Goal: Find specific page/section: Find specific page/section

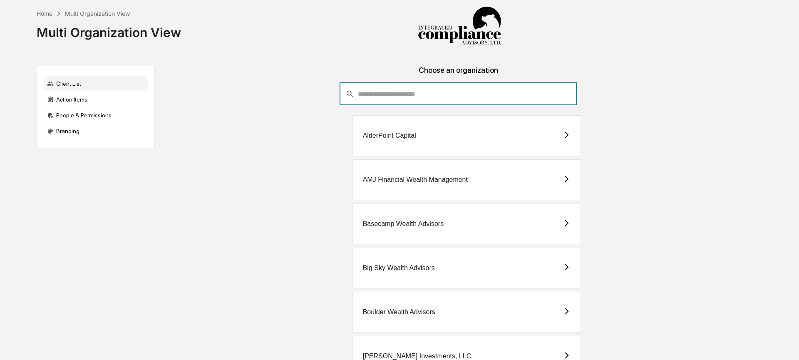
click at [376, 95] on input "consultant-dashboard__filter-organizations-search-bar" at bounding box center [467, 94] width 219 height 22
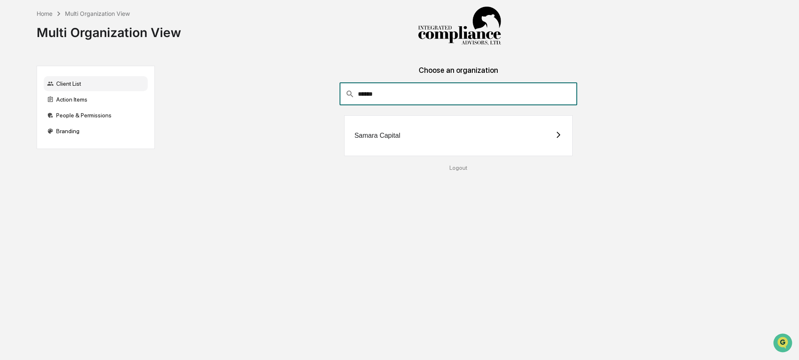
type input "******"
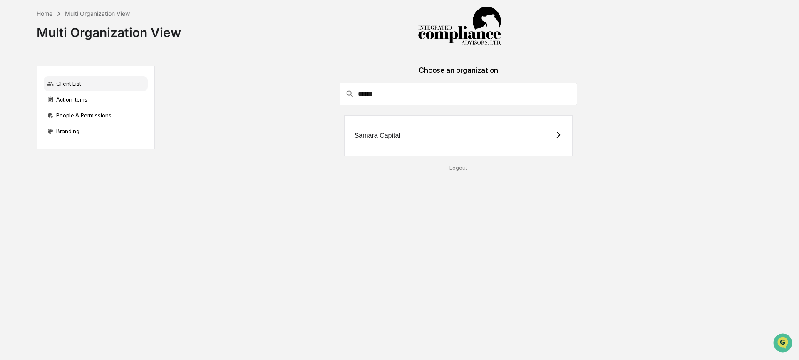
click at [380, 140] on div "Samara Capital" at bounding box center [458, 135] width 229 height 41
